Goal: Task Accomplishment & Management: Complete application form

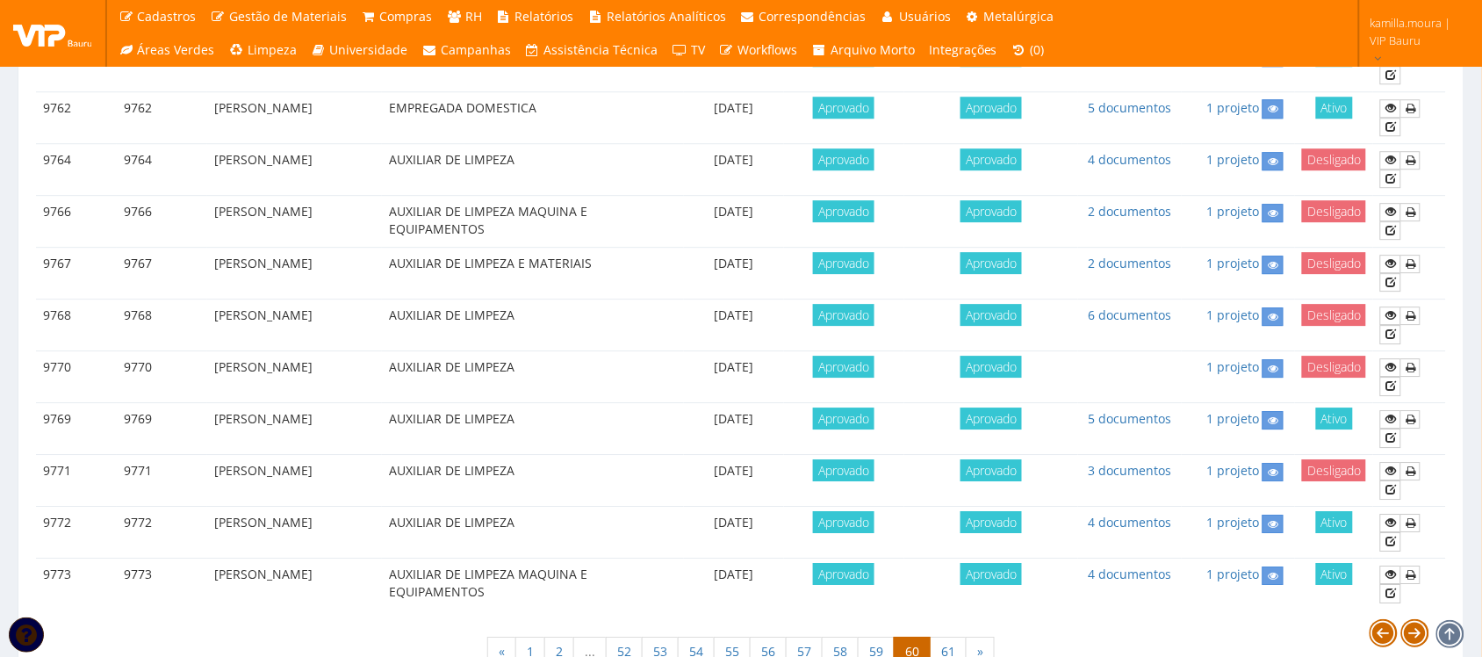
scroll to position [1546, 0]
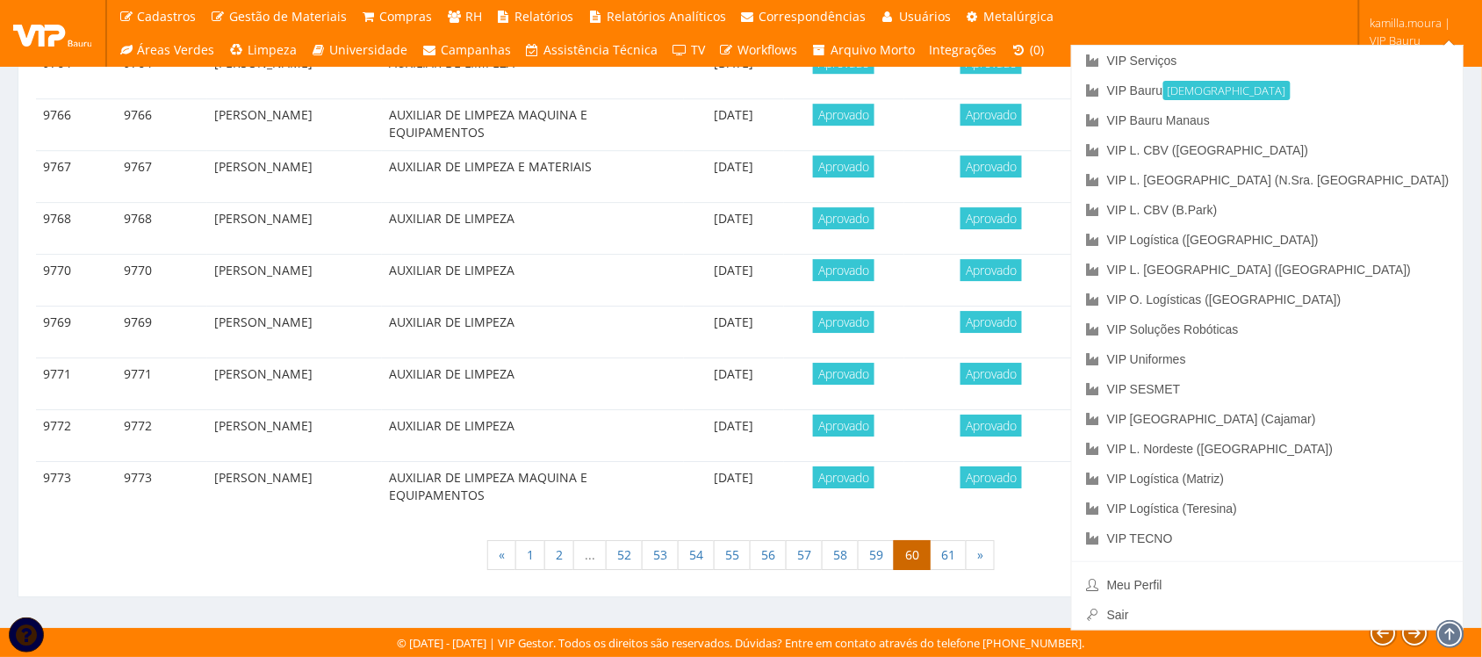
click at [1393, 40] on span "kamilla.moura | VIP Bauru" at bounding box center [1414, 31] width 89 height 35
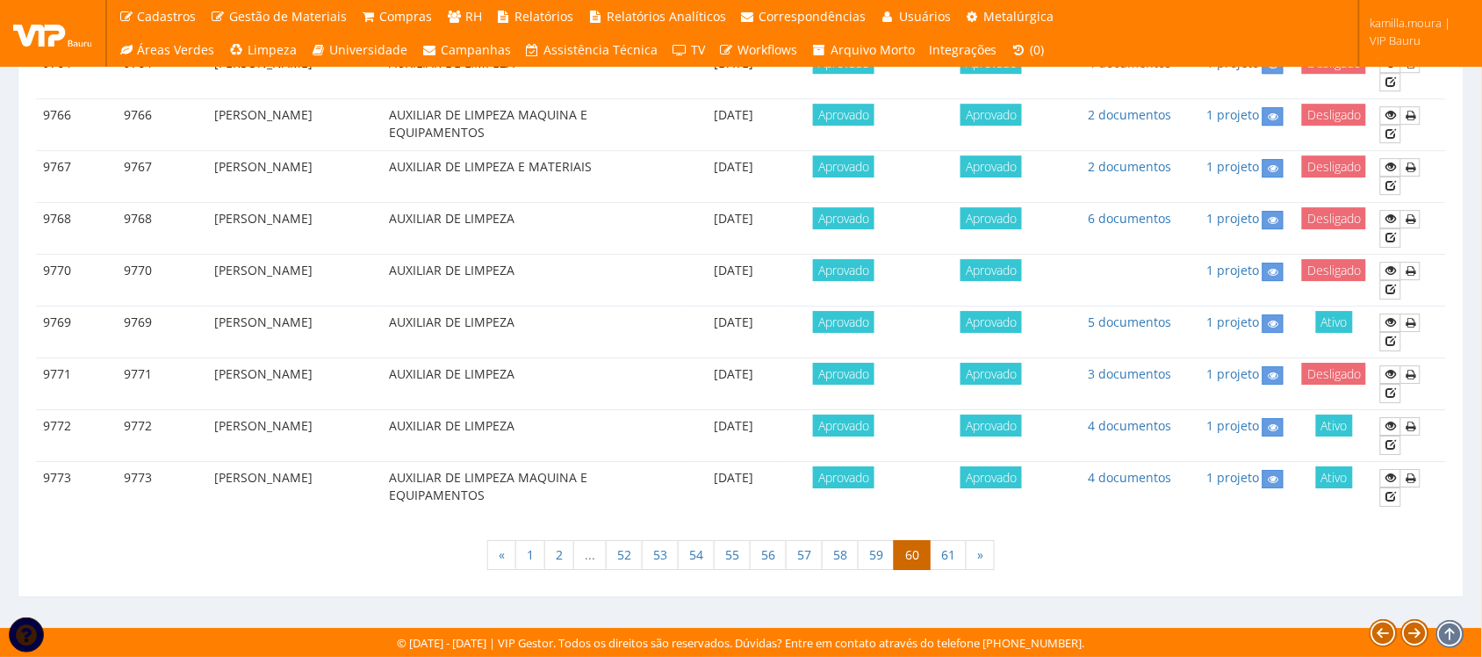
click at [1393, 40] on span "kamilla.moura | VIP Bauru" at bounding box center [1414, 31] width 89 height 35
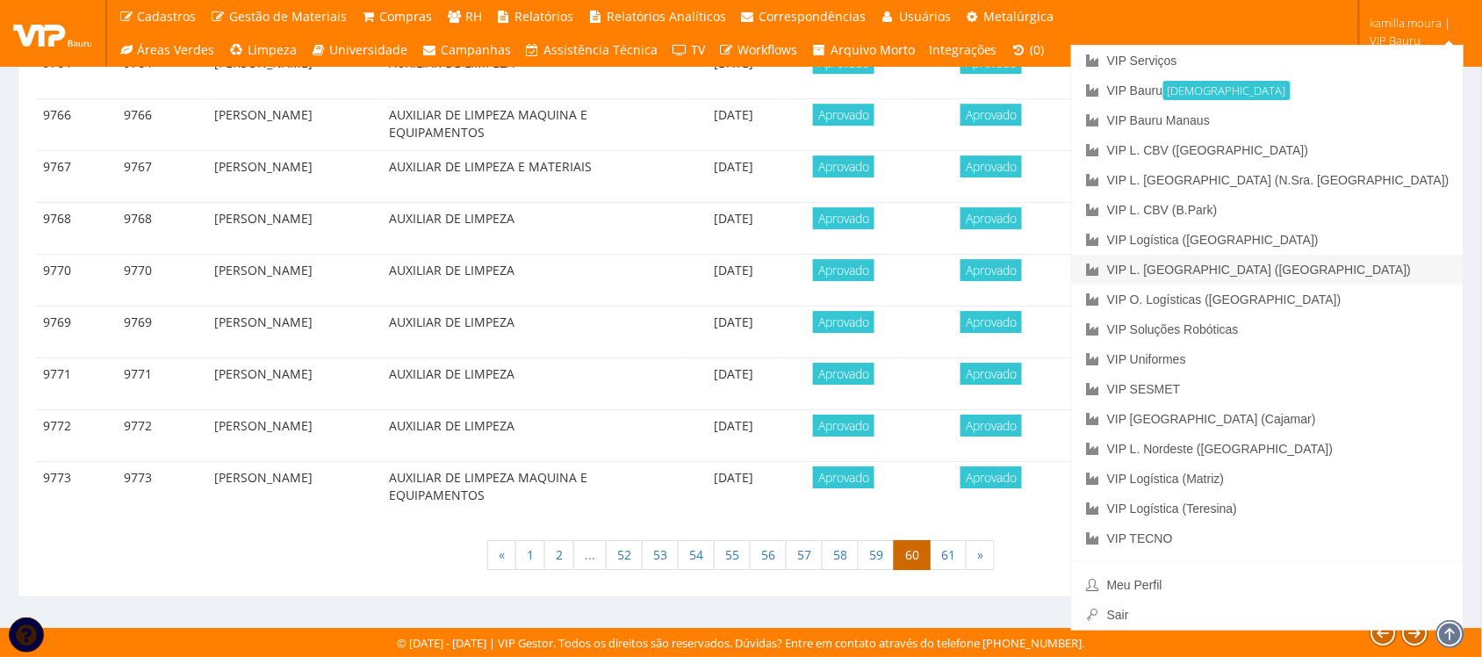
click at [1385, 277] on link "VIP L. [GEOGRAPHIC_DATA] ([GEOGRAPHIC_DATA])" at bounding box center [1267, 270] width 391 height 30
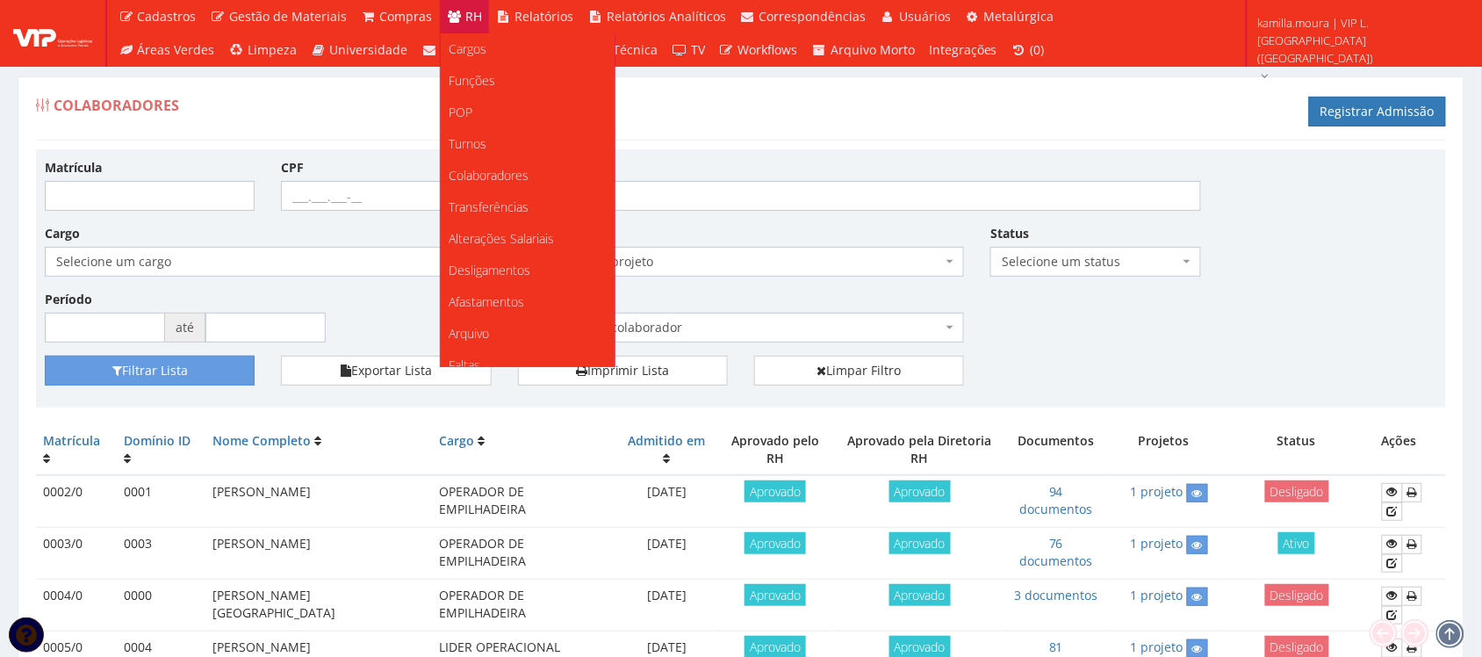
scroll to position [330, 0]
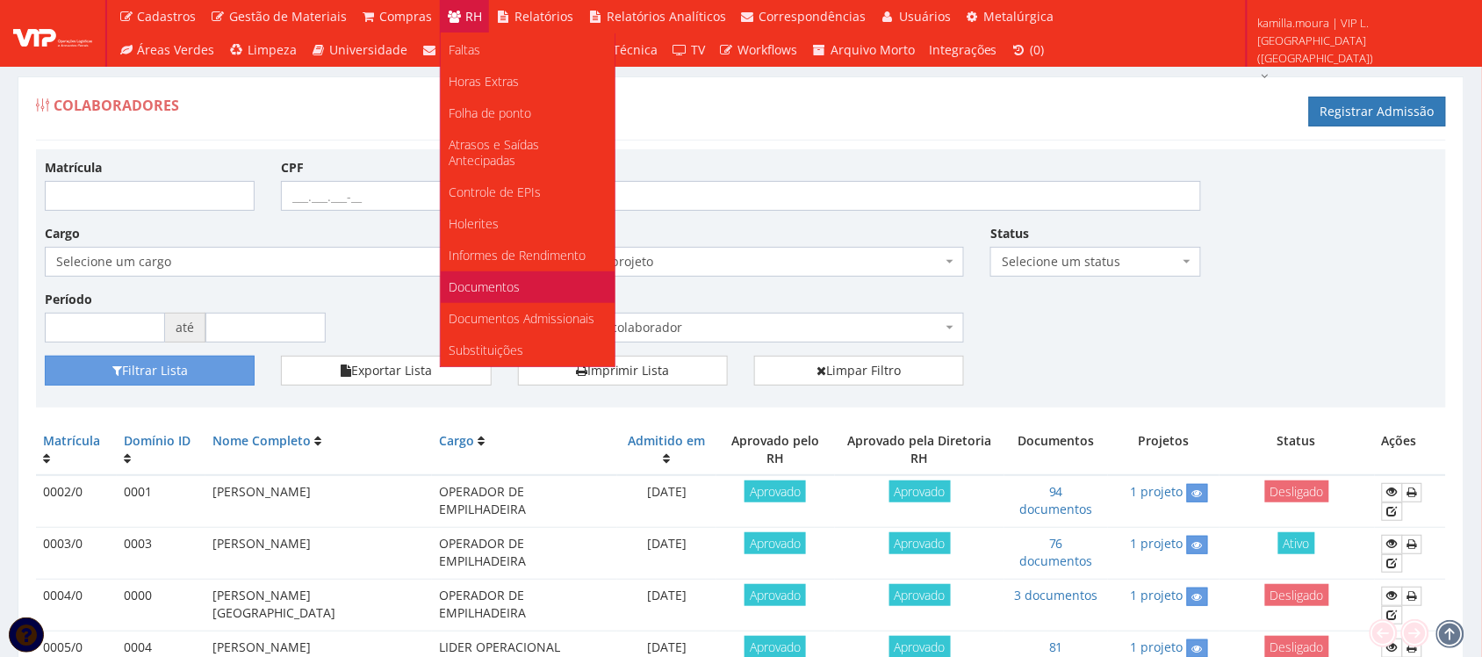
click at [493, 278] on span "Documentos" at bounding box center [484, 286] width 71 height 17
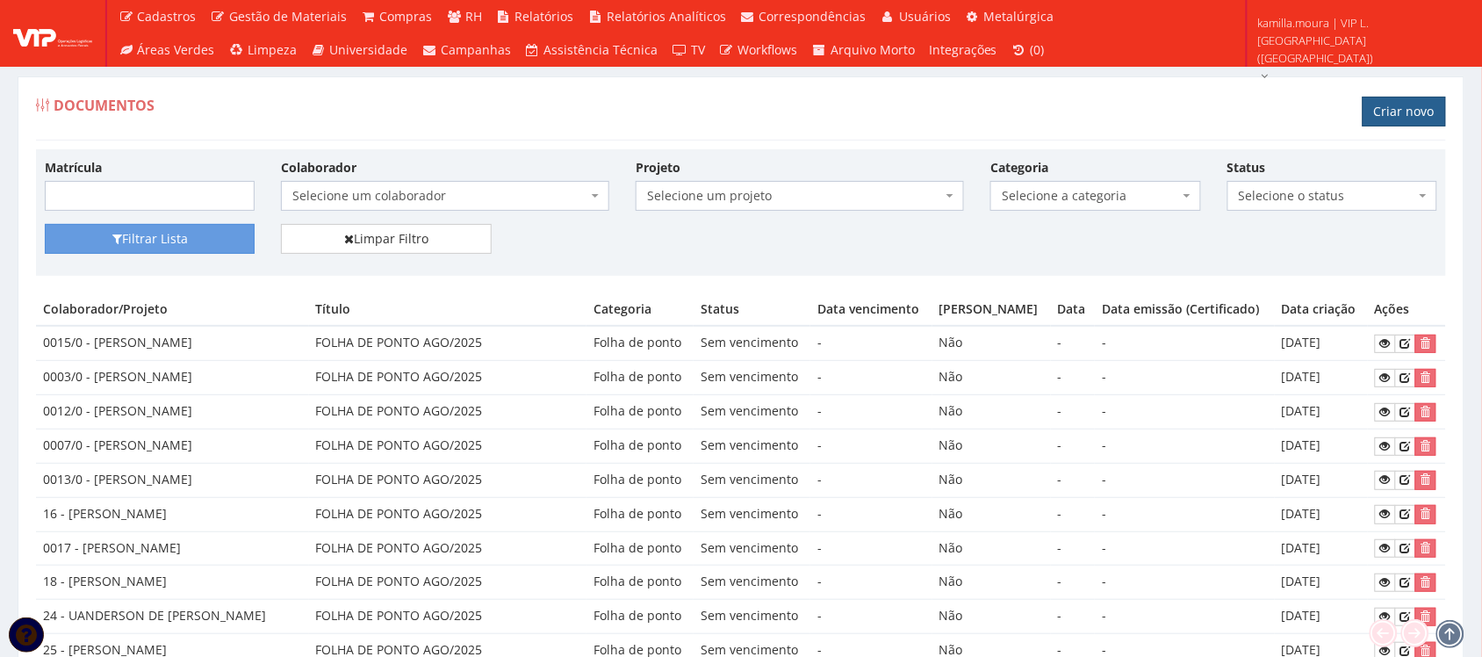
click at [1383, 110] on link "Criar novo" at bounding box center [1403, 112] width 83 height 30
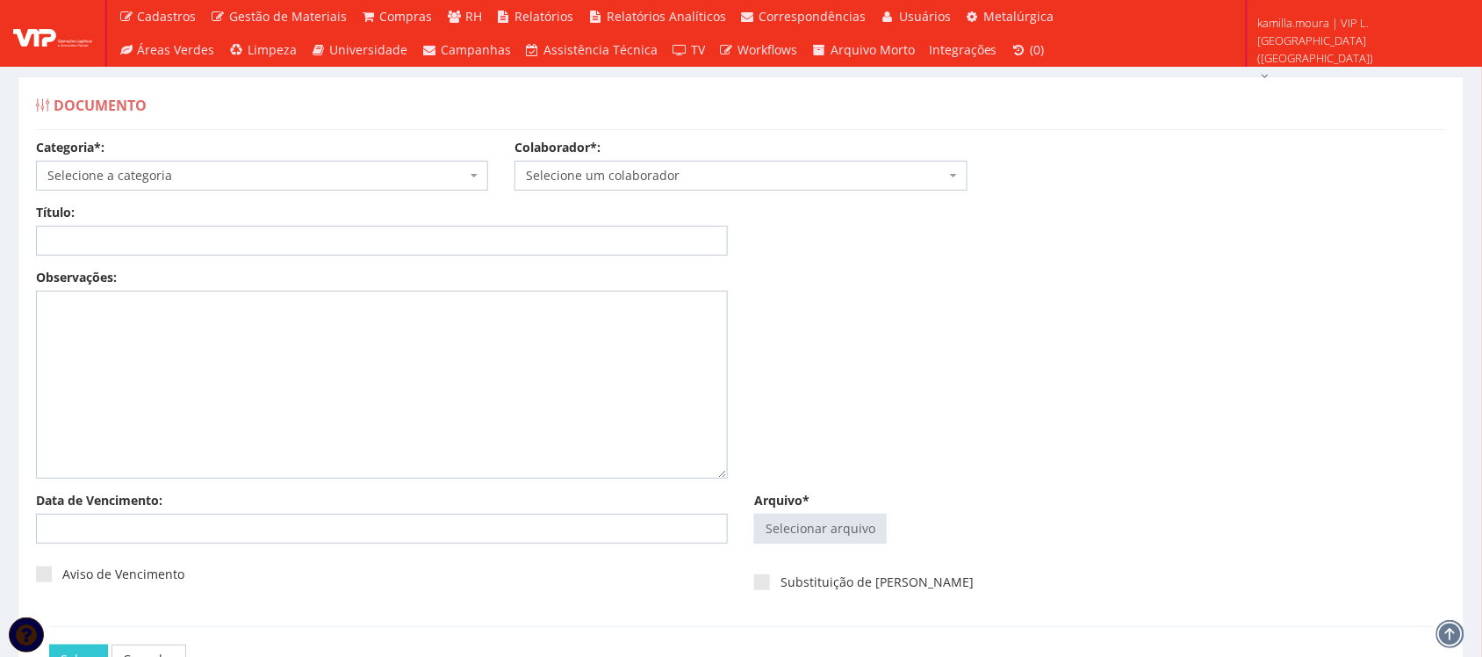
click at [323, 176] on span "Selecione a categoria" at bounding box center [256, 176] width 419 height 18
type input "f"
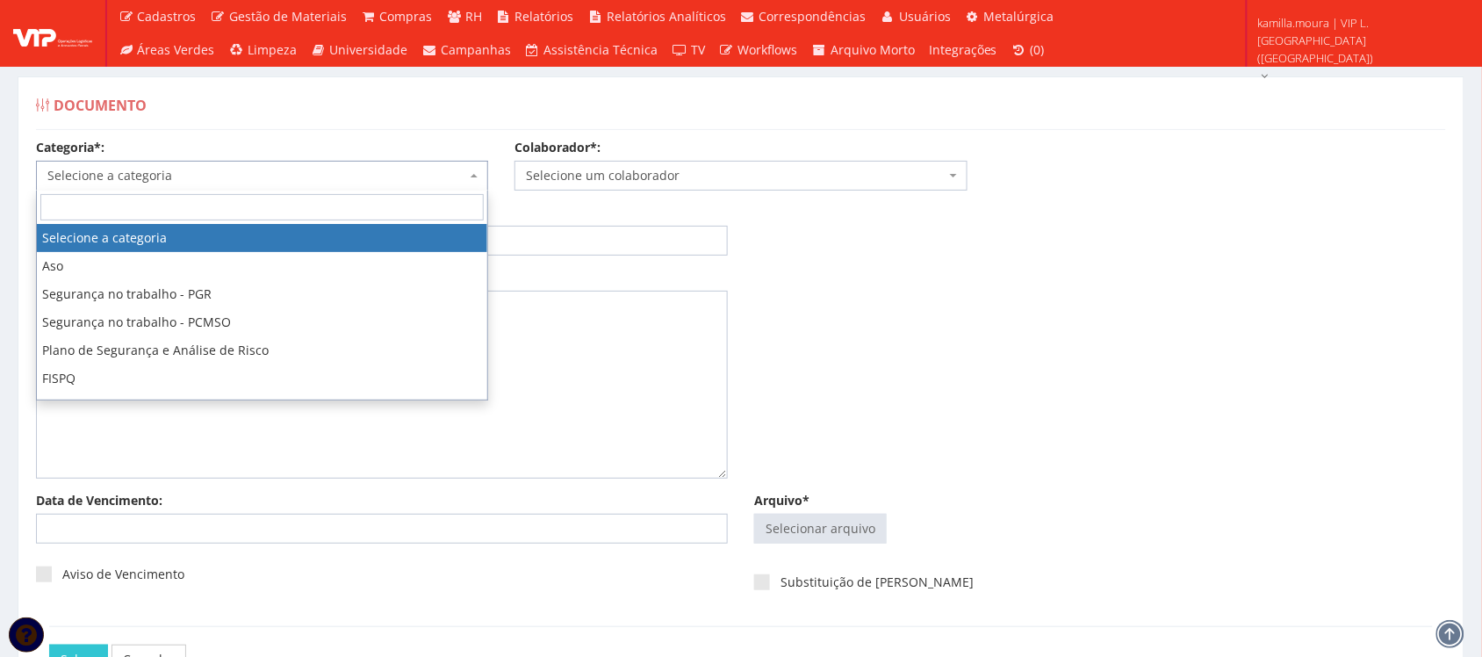
type input "a"
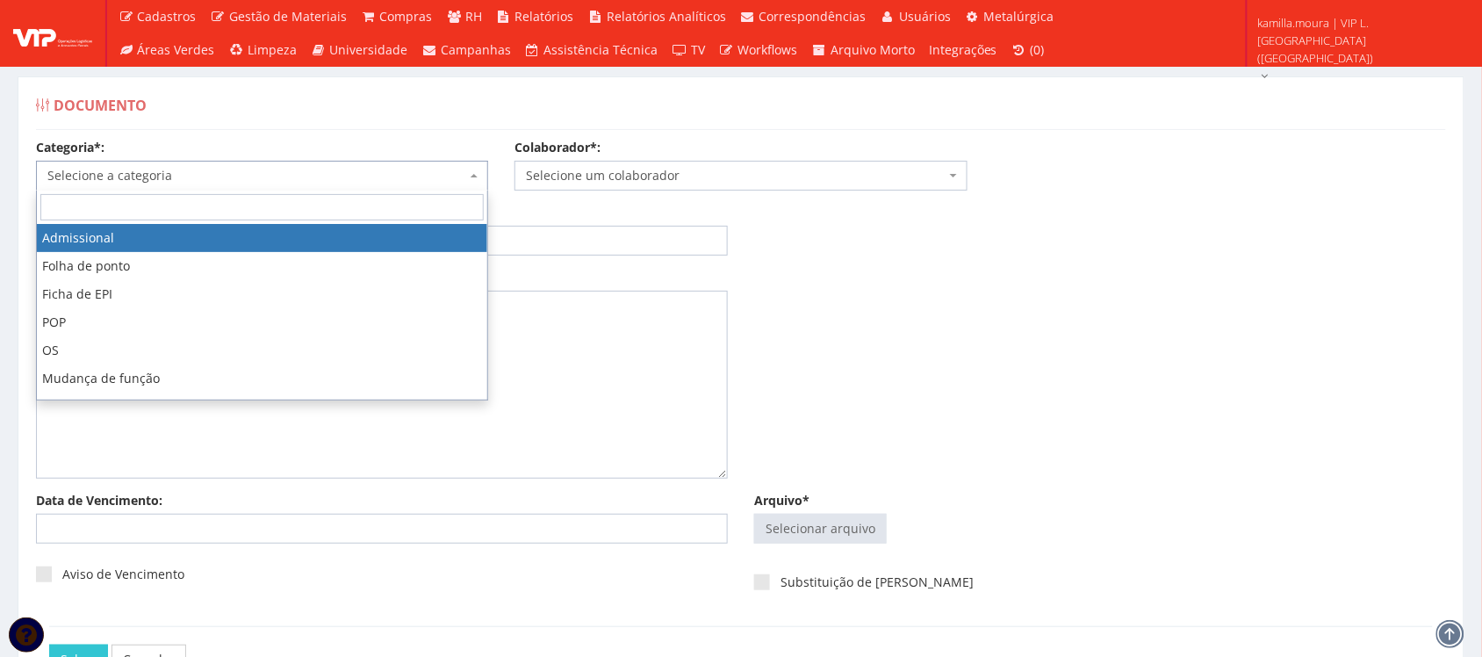
scroll to position [140, 0]
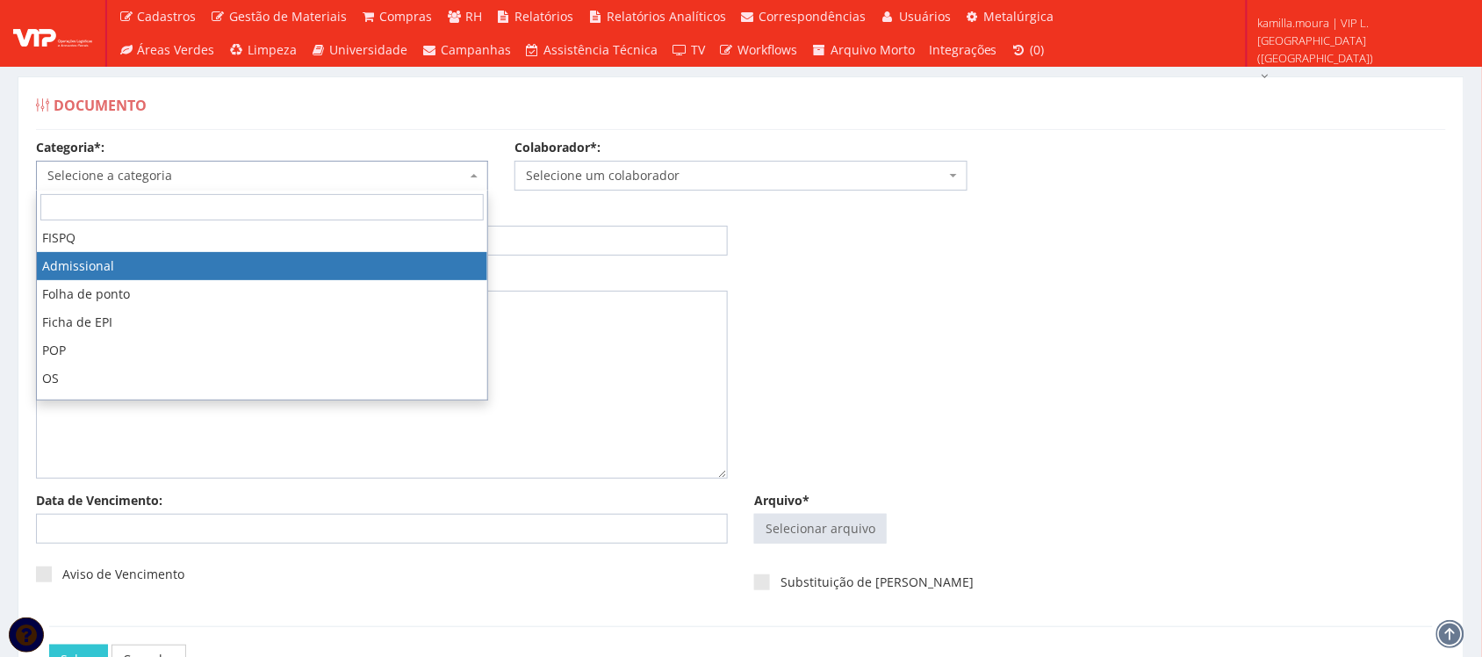
select select "admissional"
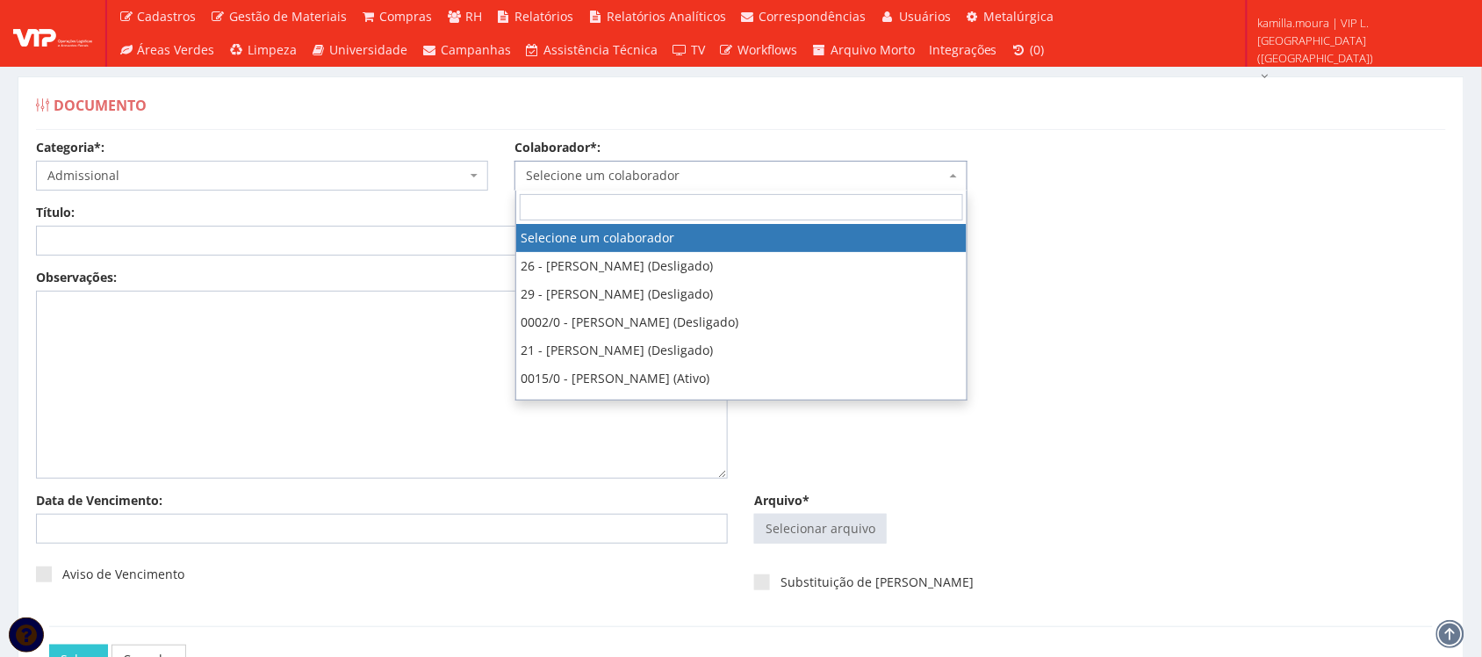
click at [888, 165] on span "Selecione um colaborador" at bounding box center [740, 176] width 452 height 30
type input "ua"
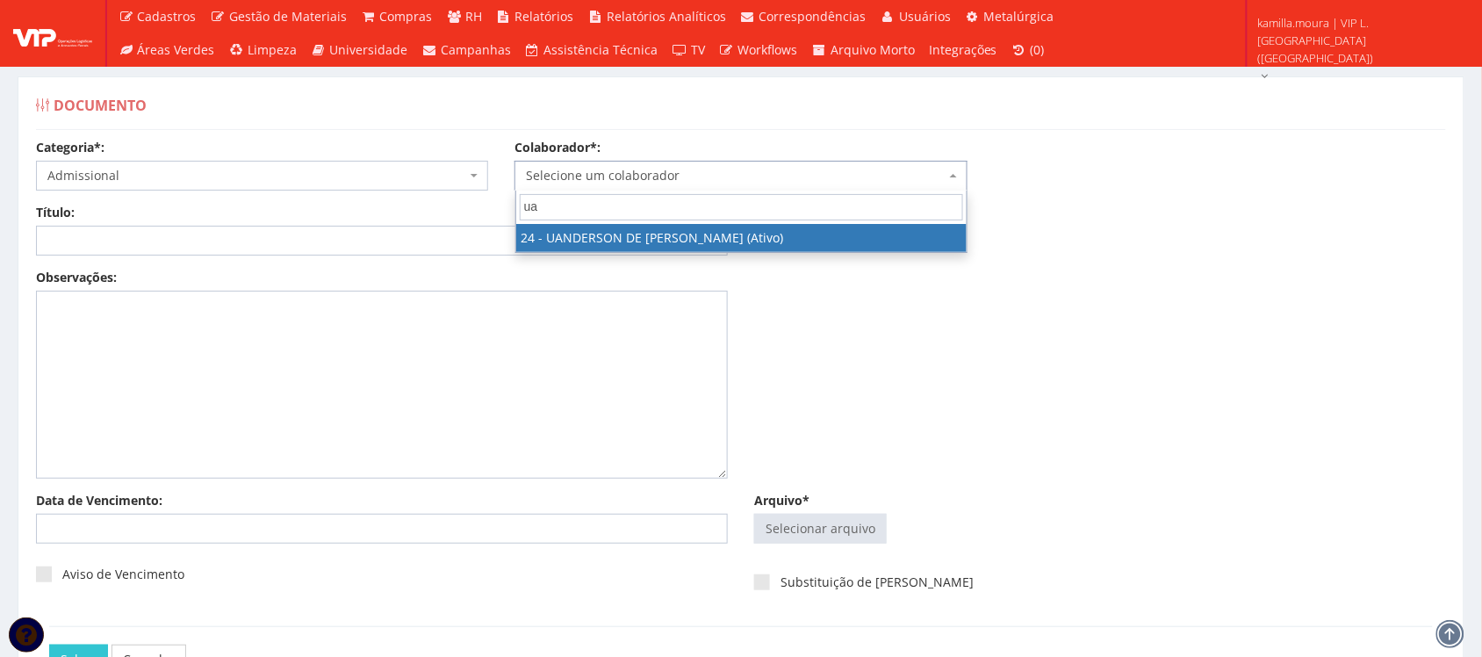
select select "3724"
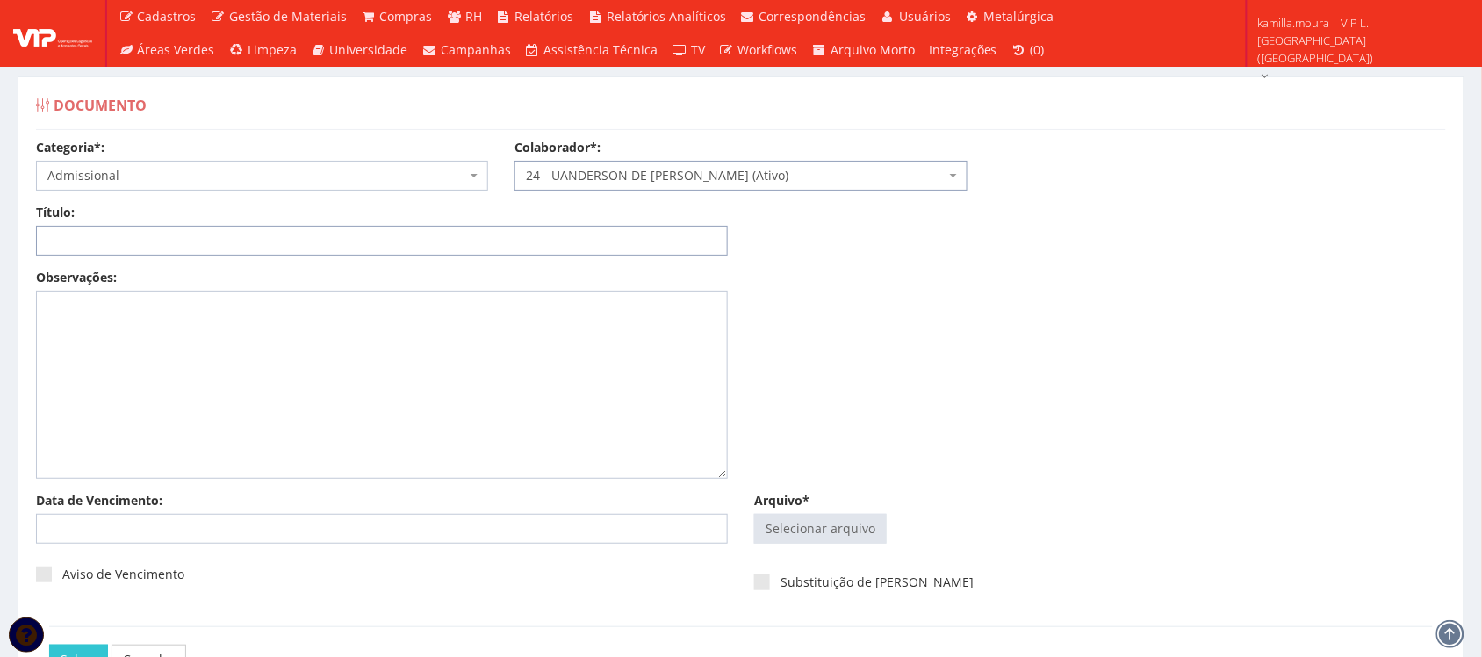
click at [79, 229] on input "Título:" at bounding box center [382, 241] width 692 height 30
type input "f"
type input "FERIAS 09/2025"
click at [844, 534] on input "Arquivo*" at bounding box center [820, 528] width 131 height 28
type input "C:\fakepath\Aviso e Recibo de Férias - Setembro.pdf"
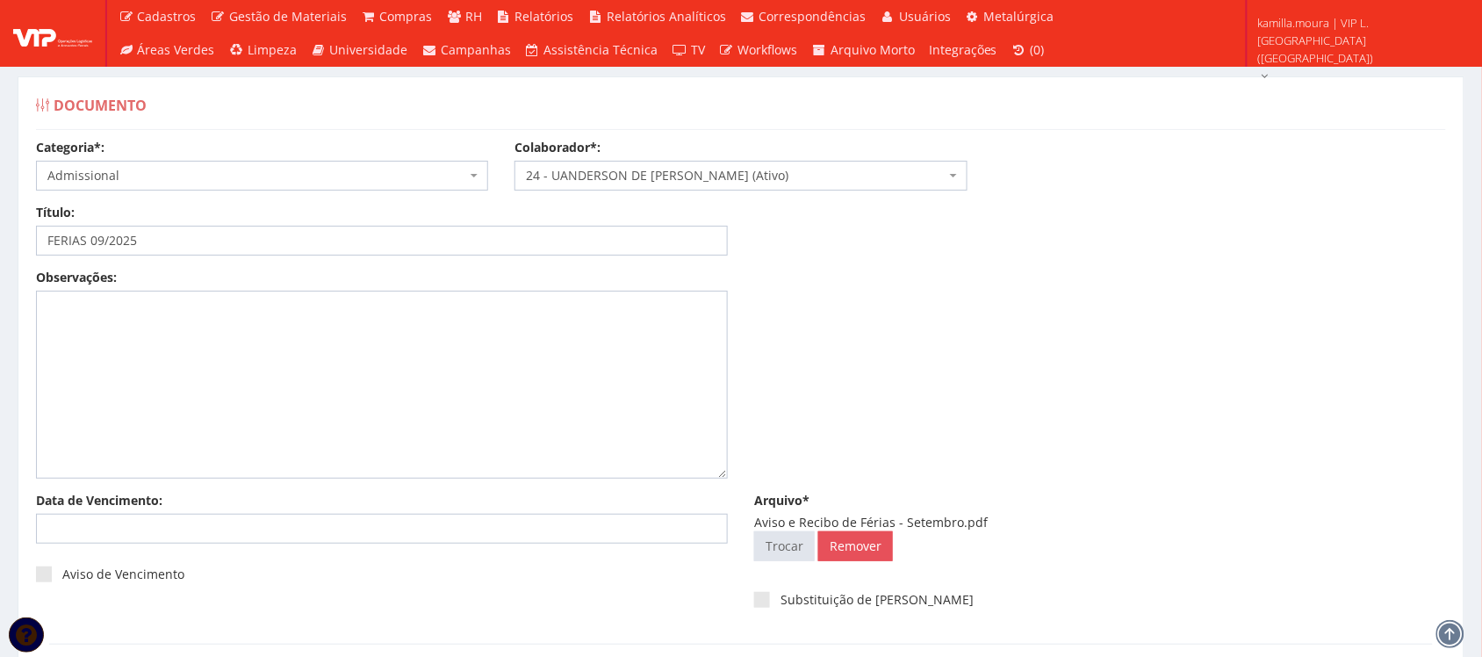
scroll to position [141, 0]
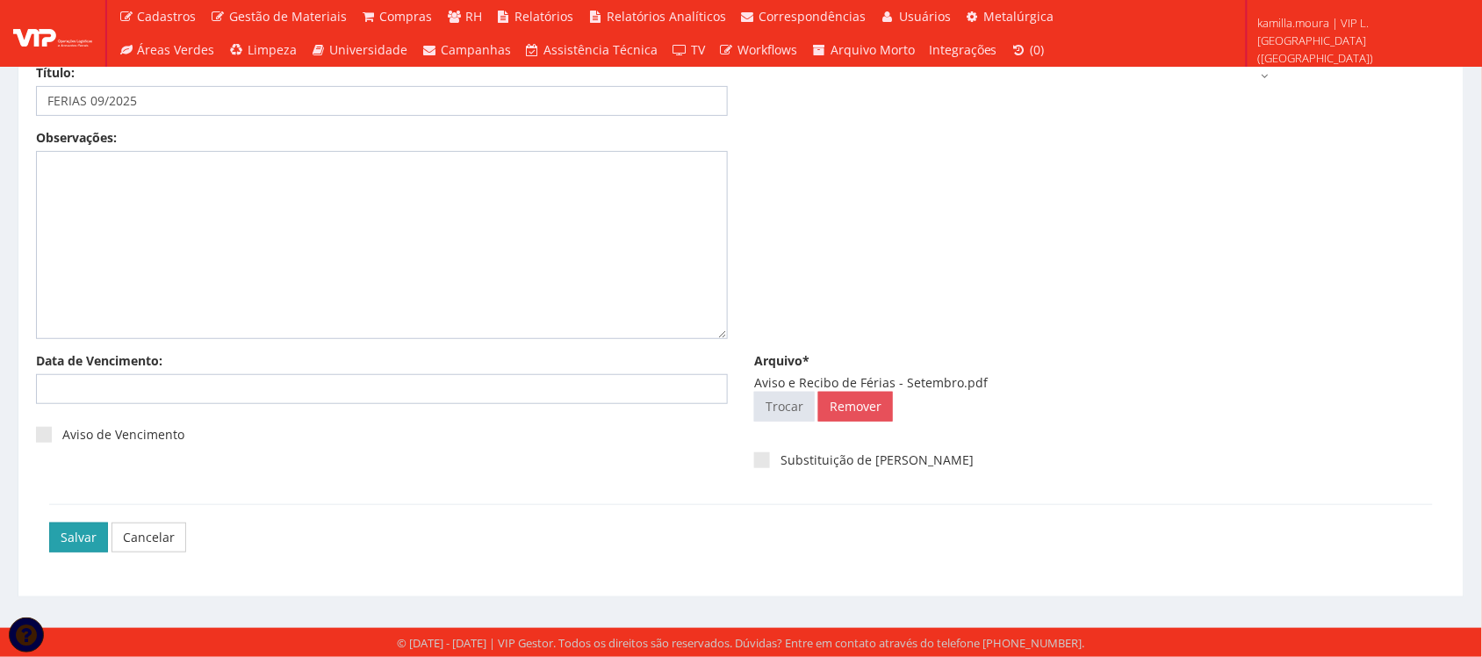
click at [54, 542] on input "Salvar" at bounding box center [78, 537] width 59 height 30
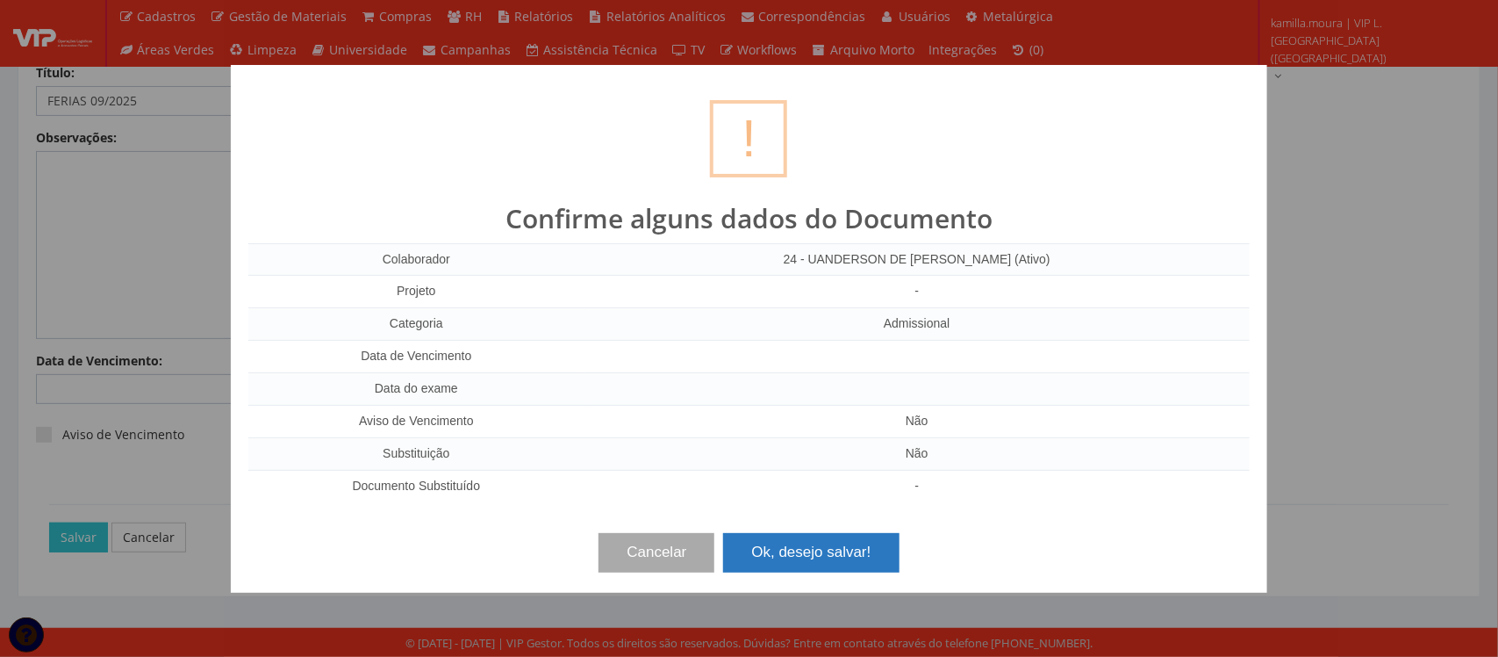
click at [828, 553] on button "Ok, desejo salvar!" at bounding box center [811, 552] width 176 height 39
